Goal: Register for event/course

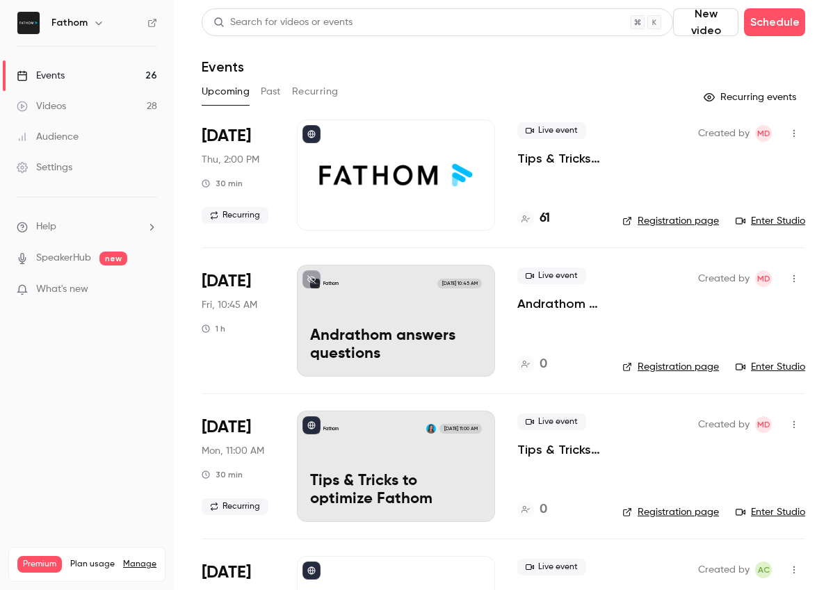
scroll to position [532, 0]
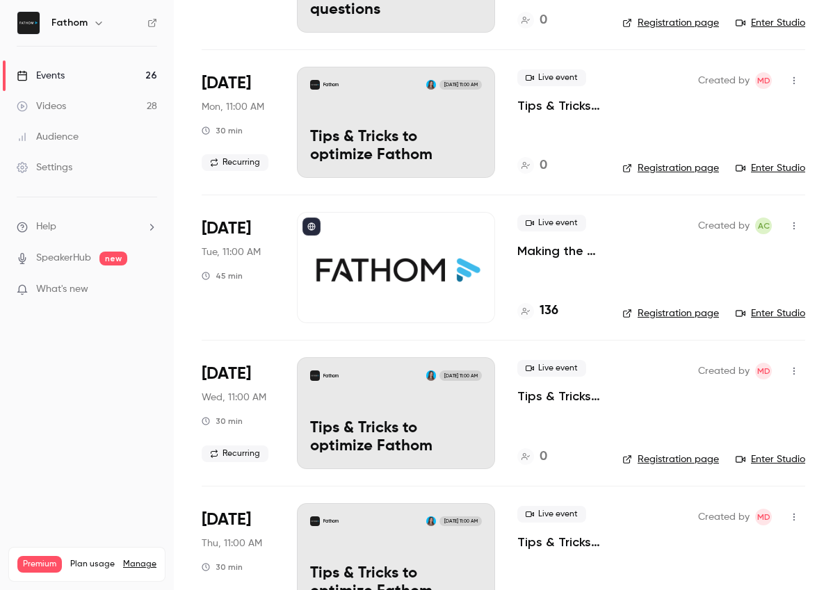
scroll to position [353, 0]
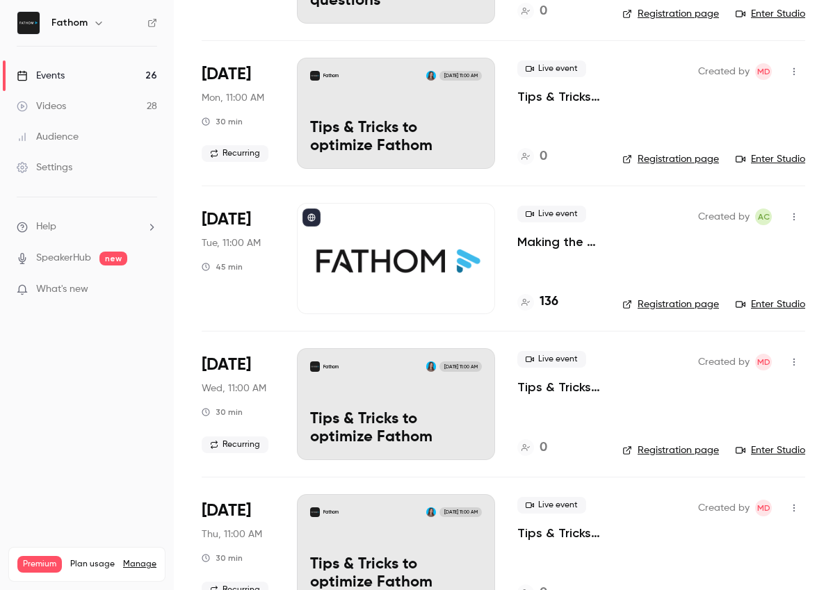
drag, startPoint x: 603, startPoint y: 261, endPoint x: 568, endPoint y: 251, distance: 36.1
click at [602, 260] on li "[DATE] Tue, 11:00 AM 45 min Live event Making the Most of Fathom: From Setup to…" at bounding box center [504, 258] width 604 height 145
click at [540, 242] on p "Making the Most of Fathom: From Setup to Success" at bounding box center [558, 242] width 83 height 17
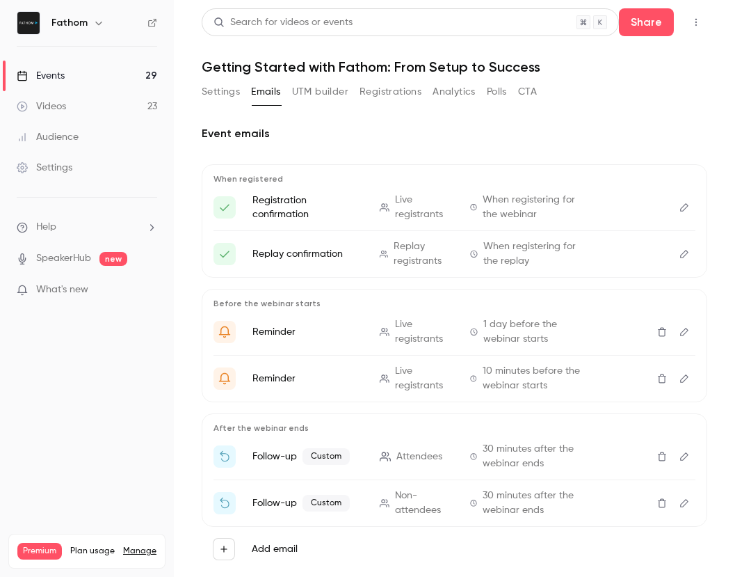
scroll to position [31, 0]
